Goal: Information Seeking & Learning: Learn about a topic

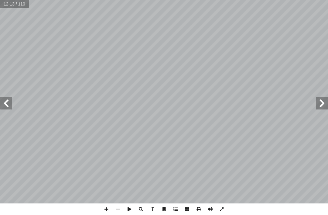
click at [2, 99] on span at bounding box center [6, 103] width 12 height 12
click at [4, 106] on span at bounding box center [6, 103] width 12 height 12
click at [8, 106] on span at bounding box center [6, 103] width 12 height 12
click at [12, 109] on span at bounding box center [6, 103] width 12 height 12
click at [8, 101] on span at bounding box center [6, 103] width 12 height 12
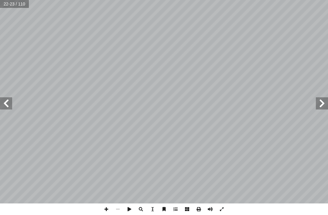
click at [322, 104] on span at bounding box center [322, 103] width 12 height 12
click at [316, 103] on span at bounding box center [322, 103] width 12 height 12
click at [322, 98] on span at bounding box center [322, 103] width 12 height 12
click at [320, 100] on span at bounding box center [322, 103] width 12 height 12
click at [323, 97] on span at bounding box center [322, 103] width 12 height 12
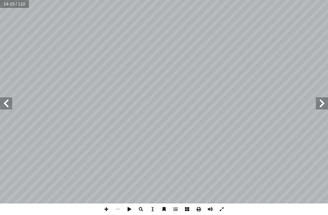
click at [319, 99] on span at bounding box center [322, 103] width 12 height 12
click at [322, 99] on span at bounding box center [322, 103] width 12 height 12
click at [326, 97] on span at bounding box center [322, 103] width 12 height 12
click at [324, 100] on span at bounding box center [322, 103] width 12 height 12
click at [320, 107] on span at bounding box center [322, 103] width 12 height 12
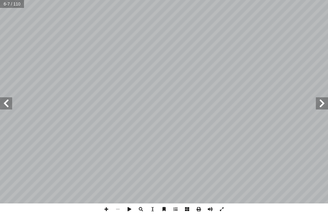
click at [319, 103] on span at bounding box center [322, 103] width 12 height 12
click at [325, 105] on span at bounding box center [322, 103] width 12 height 12
click at [327, 107] on span at bounding box center [322, 103] width 12 height 12
click at [319, 109] on span at bounding box center [322, 103] width 12 height 12
click at [320, 108] on span at bounding box center [322, 103] width 12 height 12
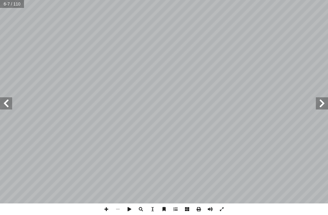
click at [317, 107] on span at bounding box center [322, 103] width 12 height 12
click at [11, 97] on span at bounding box center [6, 103] width 12 height 12
click at [7, 100] on span at bounding box center [6, 103] width 12 height 12
click at [9, 101] on span at bounding box center [6, 103] width 12 height 12
click at [10, 101] on span at bounding box center [6, 103] width 12 height 12
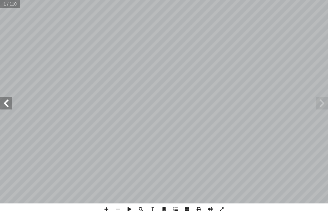
click at [11, 102] on span at bounding box center [6, 103] width 12 height 12
click at [10, 102] on span at bounding box center [6, 103] width 12 height 12
click at [10, 101] on span at bounding box center [6, 103] width 12 height 12
click at [9, 102] on span at bounding box center [6, 103] width 12 height 12
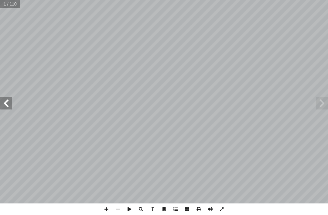
click at [9, 101] on span at bounding box center [6, 103] width 12 height 12
click at [9, 99] on span at bounding box center [6, 103] width 12 height 12
click at [9, 104] on span at bounding box center [6, 103] width 12 height 12
click at [7, 103] on span at bounding box center [6, 103] width 12 height 12
click at [8, 103] on span at bounding box center [6, 103] width 12 height 12
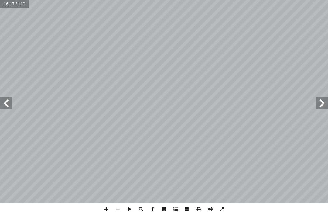
click at [7, 101] on span at bounding box center [6, 103] width 12 height 12
click at [8, 103] on span at bounding box center [6, 103] width 12 height 12
click at [10, 104] on span at bounding box center [6, 103] width 12 height 12
click at [9, 98] on span at bounding box center [6, 103] width 12 height 12
click at [10, 98] on span at bounding box center [6, 103] width 12 height 12
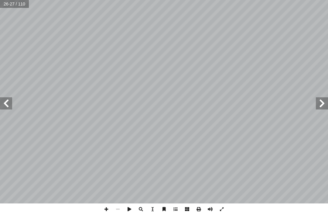
click at [7, 97] on span at bounding box center [6, 103] width 12 height 12
click at [10, 102] on span at bounding box center [6, 103] width 12 height 12
click at [8, 98] on span at bounding box center [6, 103] width 12 height 12
click at [7, 97] on span at bounding box center [6, 103] width 12 height 12
click at [8, 98] on span at bounding box center [6, 103] width 12 height 12
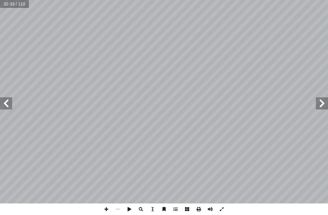
click at [9, 99] on span at bounding box center [6, 103] width 12 height 12
click at [8, 99] on span at bounding box center [6, 103] width 12 height 12
click at [9, 98] on span at bounding box center [6, 103] width 12 height 12
click at [10, 103] on span at bounding box center [6, 103] width 12 height 12
click at [12, 101] on span at bounding box center [6, 103] width 12 height 12
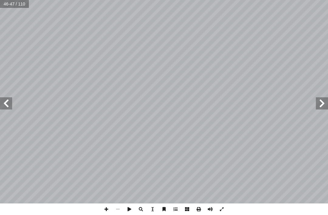
click at [7, 100] on span at bounding box center [6, 103] width 12 height 12
click at [10, 102] on span at bounding box center [6, 103] width 12 height 12
click at [9, 102] on span at bounding box center [6, 103] width 12 height 12
click at [11, 103] on span at bounding box center [6, 103] width 12 height 12
click at [11, 102] on span at bounding box center [6, 103] width 12 height 12
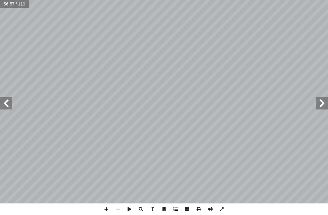
click at [9, 101] on span at bounding box center [6, 103] width 12 height 12
click at [7, 100] on span at bounding box center [6, 103] width 12 height 12
click at [5, 97] on span at bounding box center [6, 103] width 12 height 12
click at [10, 103] on span at bounding box center [6, 103] width 12 height 12
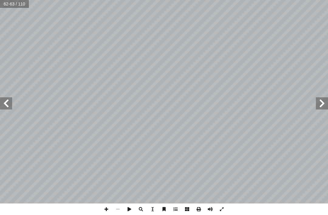
click at [9, 103] on span at bounding box center [6, 103] width 12 height 12
click at [9, 102] on span at bounding box center [6, 103] width 12 height 12
click at [9, 103] on span at bounding box center [6, 103] width 12 height 12
click at [8, 102] on span at bounding box center [6, 103] width 12 height 12
click at [10, 102] on span at bounding box center [6, 103] width 12 height 12
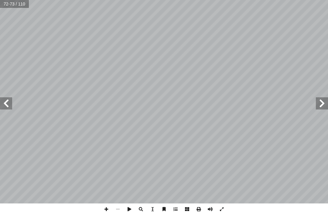
click at [11, 104] on span at bounding box center [6, 103] width 12 height 12
click at [12, 104] on span at bounding box center [6, 103] width 12 height 12
click at [9, 105] on span at bounding box center [6, 103] width 12 height 12
click at [10, 105] on span at bounding box center [6, 103] width 12 height 12
click at [11, 103] on span at bounding box center [6, 103] width 12 height 12
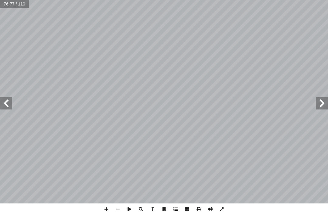
click at [9, 103] on span at bounding box center [6, 103] width 12 height 12
click at [5, 102] on span at bounding box center [6, 103] width 12 height 12
click at [324, 105] on span at bounding box center [322, 103] width 12 height 12
click at [324, 108] on span at bounding box center [322, 103] width 12 height 12
click at [8, 104] on span at bounding box center [6, 103] width 12 height 12
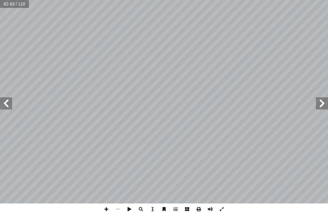
click at [11, 99] on span at bounding box center [6, 103] width 12 height 12
click at [5, 100] on span at bounding box center [6, 103] width 12 height 12
